Goal: Information Seeking & Learning: Learn about a topic

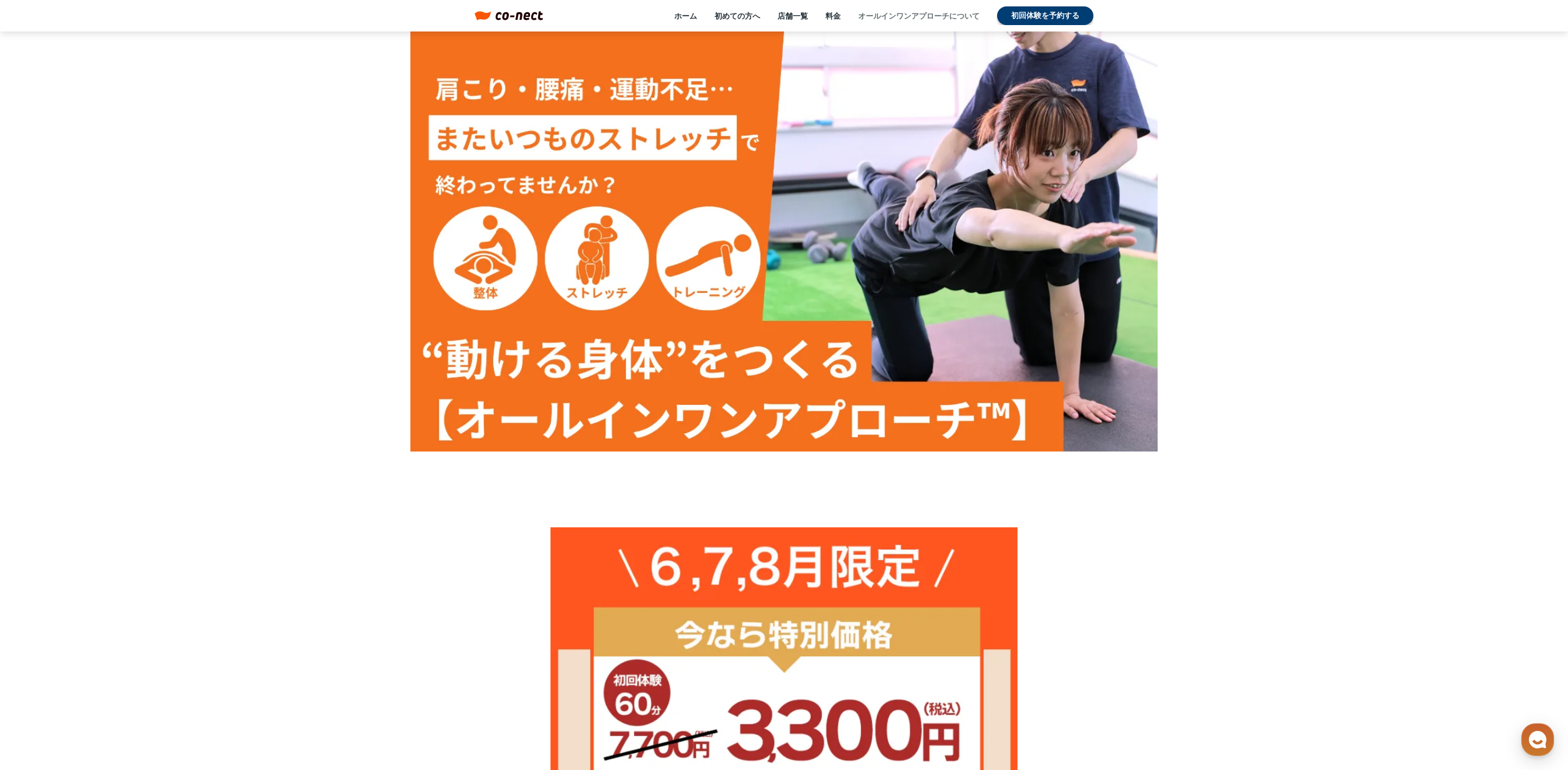
click at [910, 12] on link "オールインワンアプローチについて" at bounding box center [919, 15] width 122 height 11
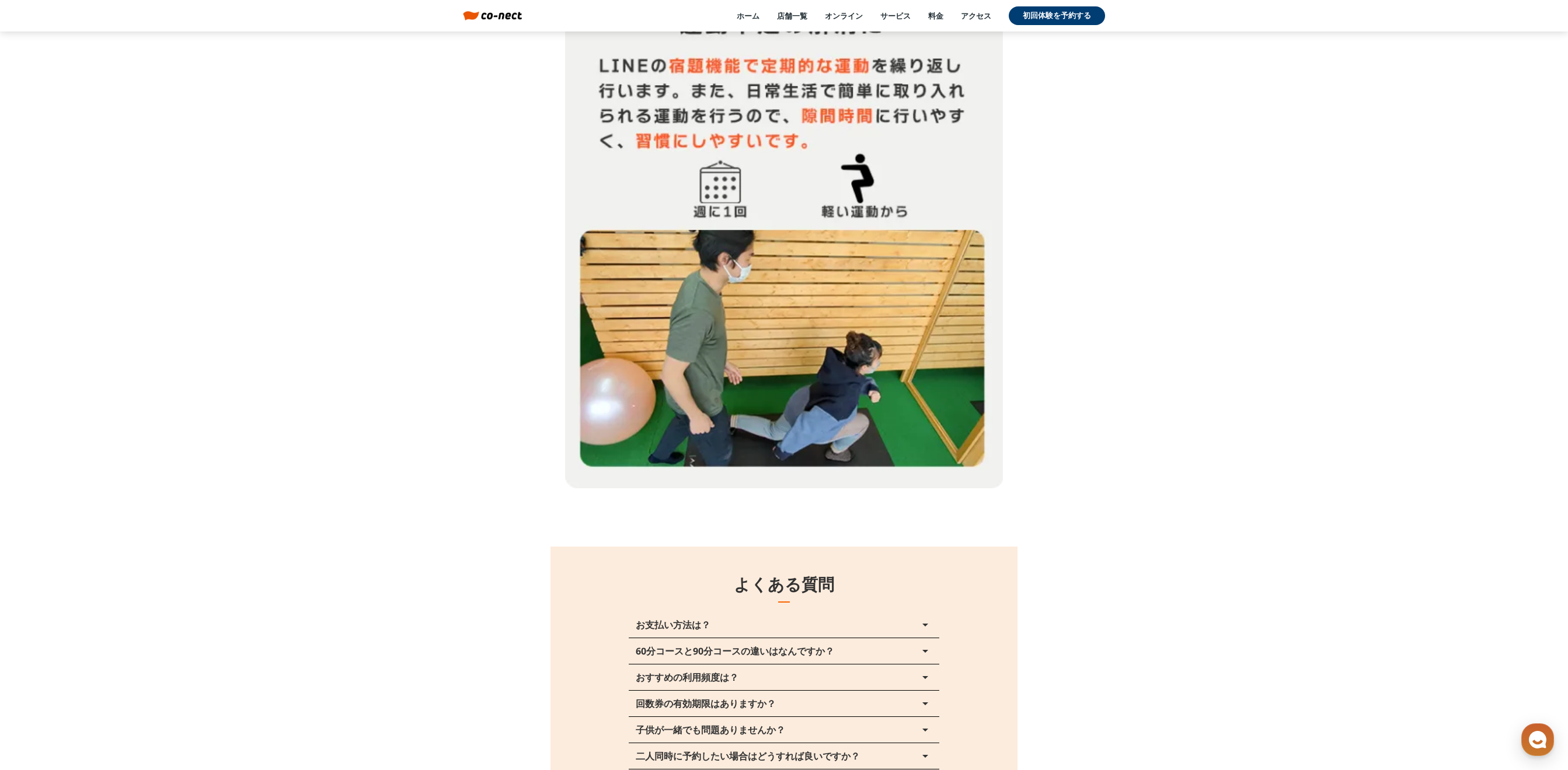
scroll to position [13185, 0]
